Goal: Information Seeking & Learning: Learn about a topic

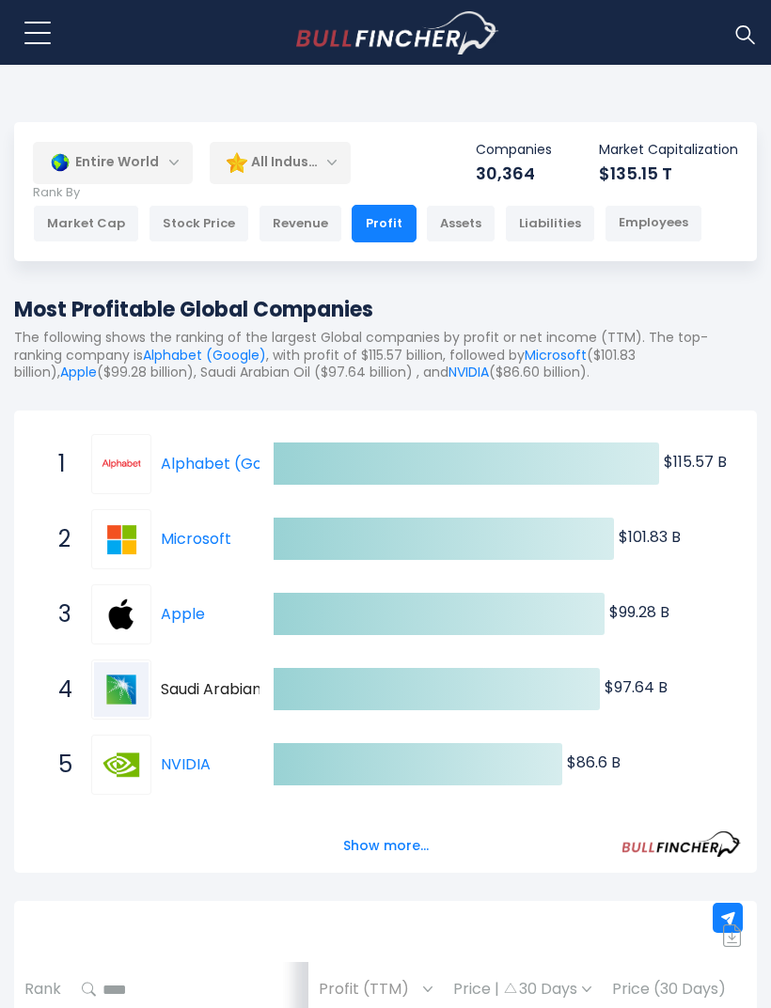
click at [665, 216] on div "Employees" at bounding box center [653, 224] width 98 height 38
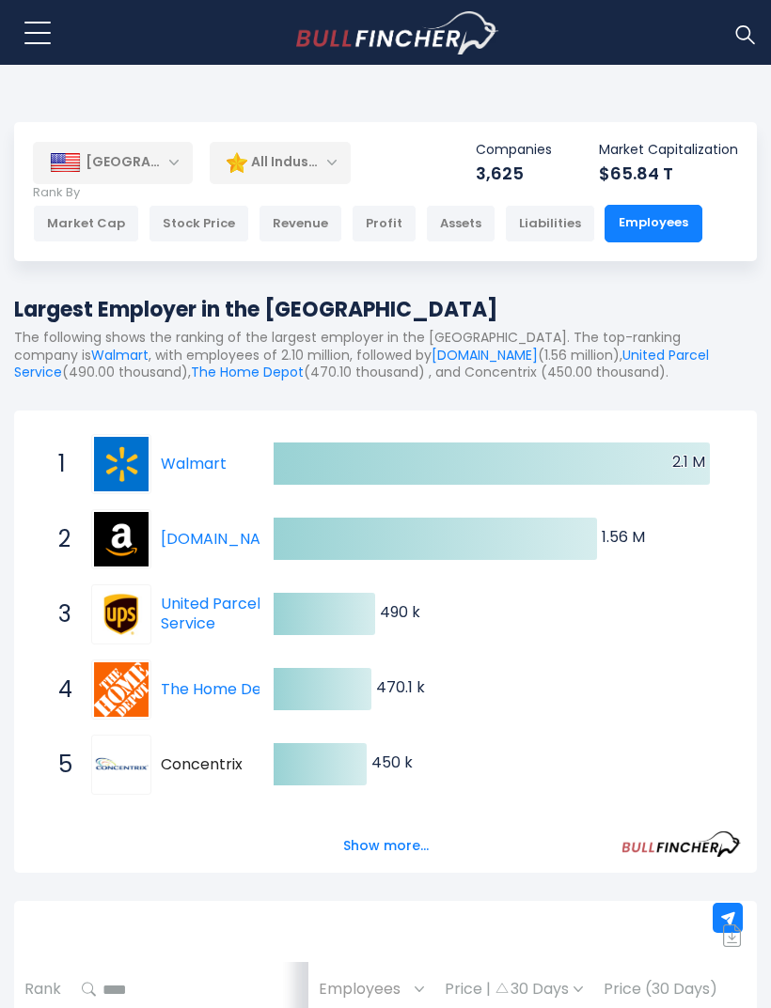
click at [94, 157] on div "[GEOGRAPHIC_DATA]" at bounding box center [113, 162] width 160 height 41
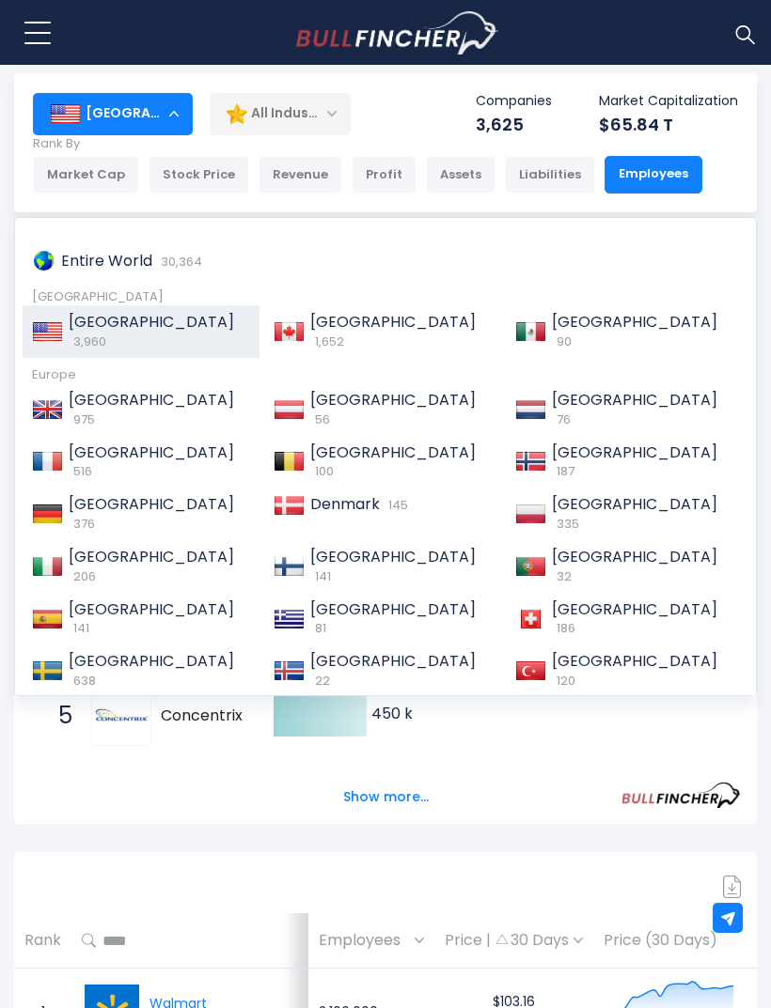
click at [368, 493] on span "Denmark" at bounding box center [345, 504] width 70 height 22
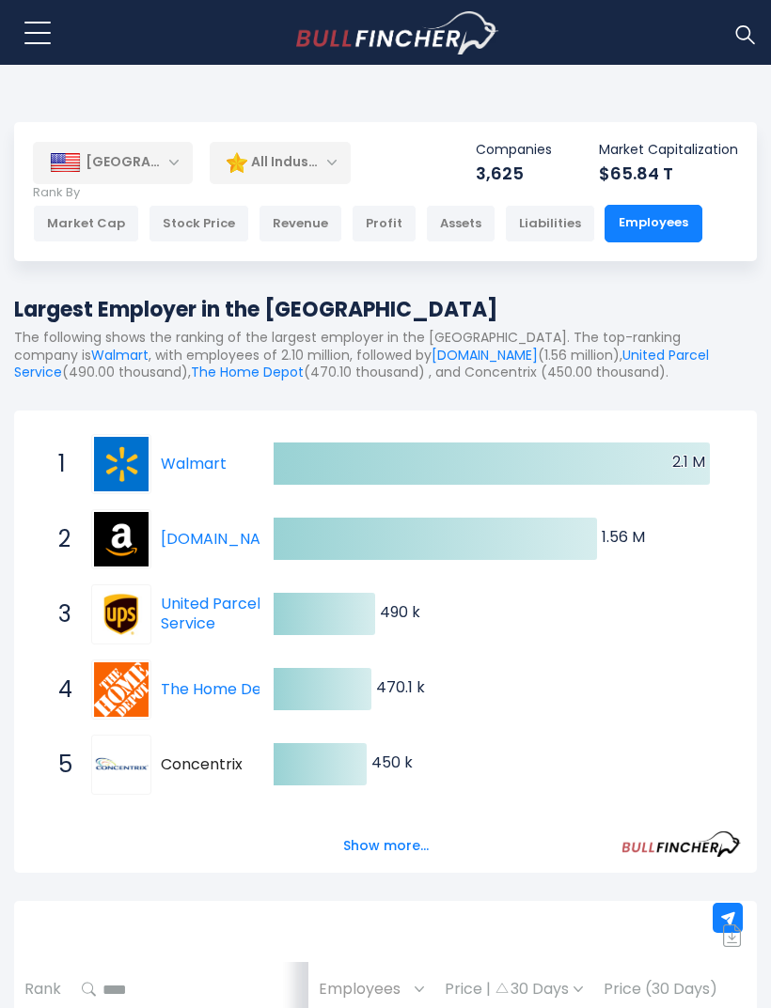
click at [181, 160] on div "[GEOGRAPHIC_DATA]" at bounding box center [113, 162] width 160 height 41
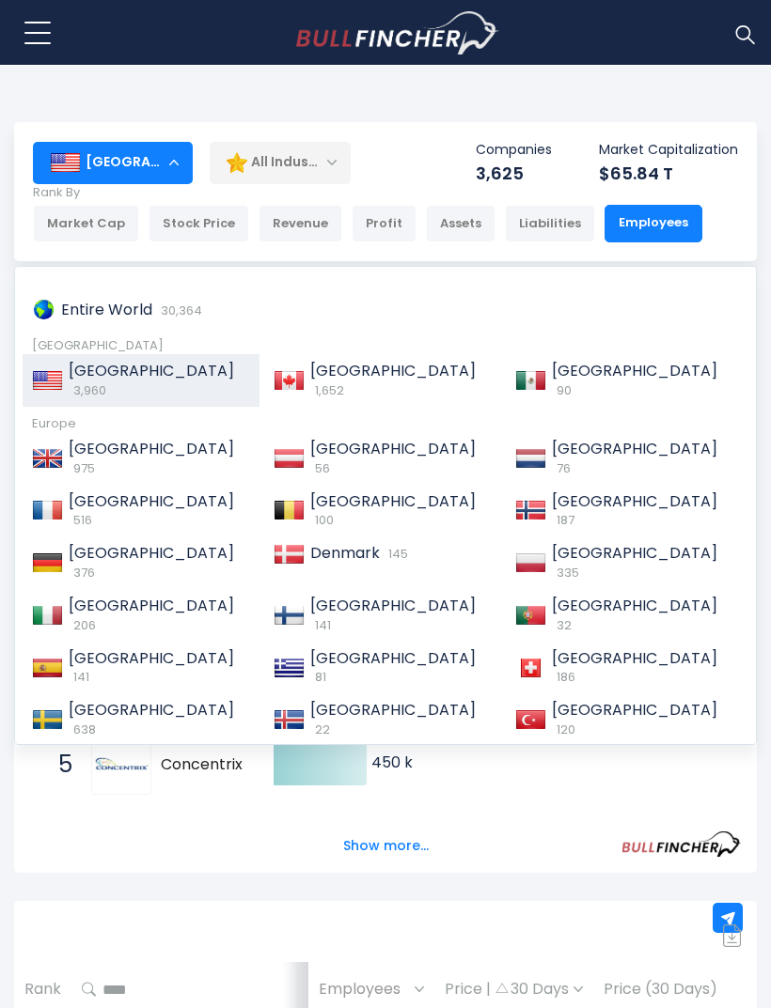
click at [334, 542] on span "Denmark" at bounding box center [345, 553] width 70 height 22
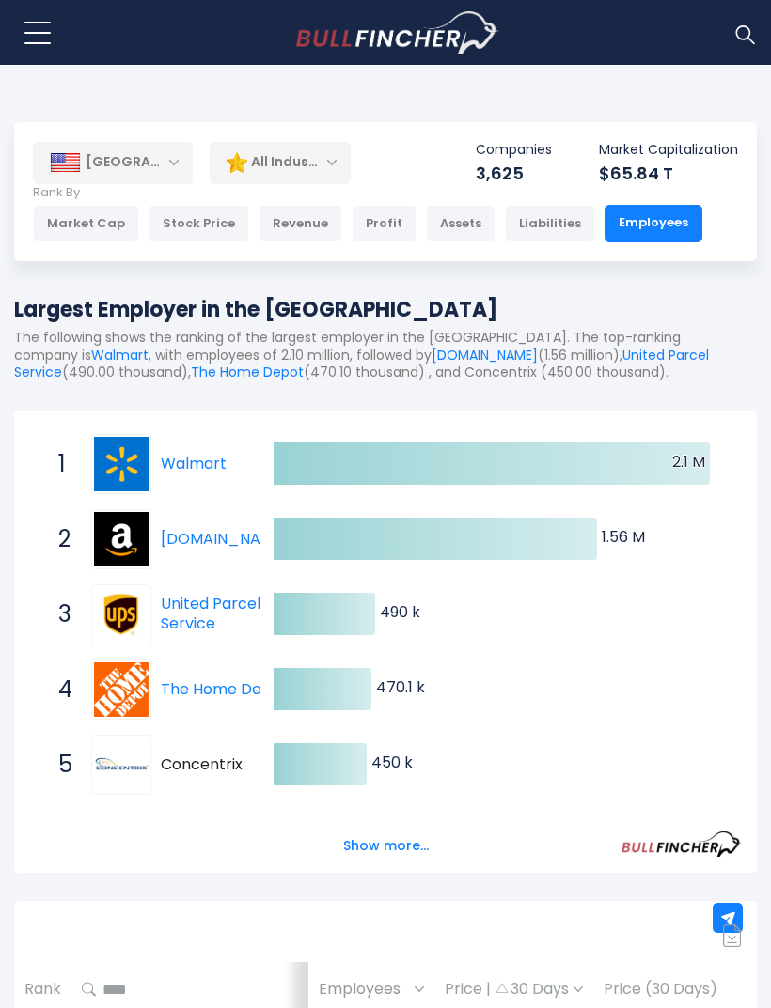
click at [177, 225] on div "Stock Price" at bounding box center [198, 224] width 101 height 38
